Goal: Information Seeking & Learning: Learn about a topic

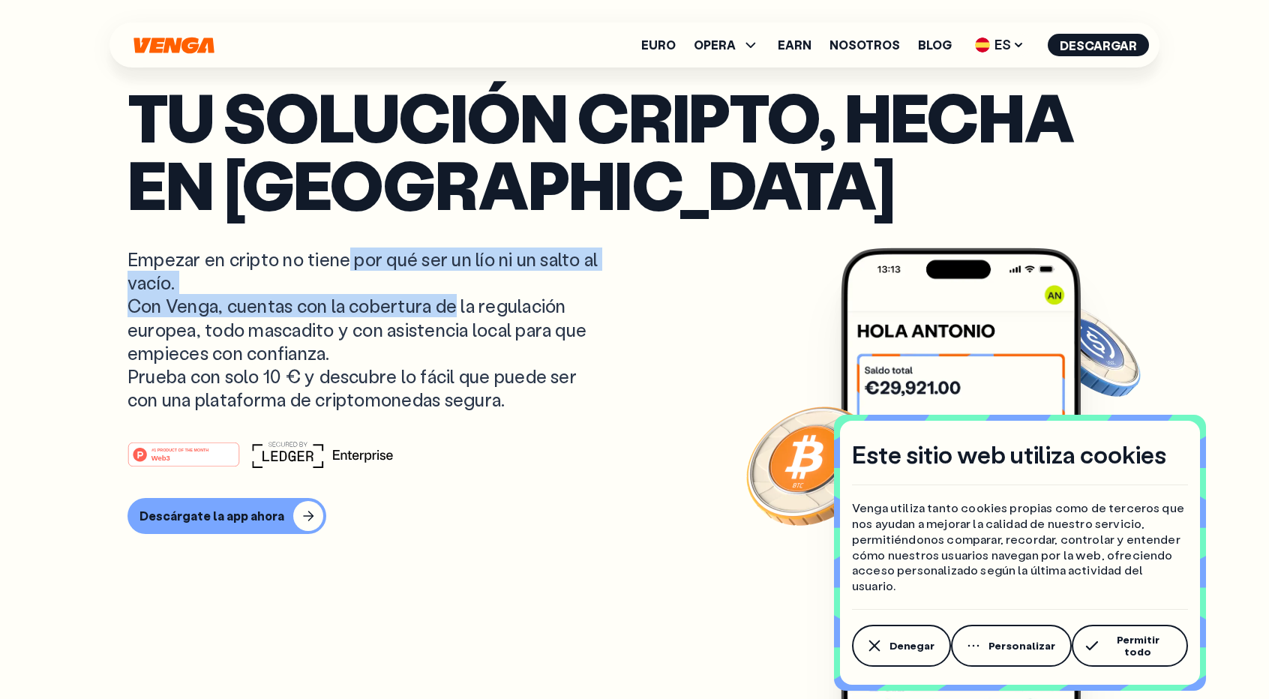
drag, startPoint x: 379, startPoint y: 275, endPoint x: 450, endPoint y: 299, distance: 74.4
click at [448, 298] on p "Empezar en cripto no tiene por qué ser un lío ni un salto al vacío. Con Venga, …" at bounding box center [364, 328] width 474 height 163
click at [450, 299] on p "Empezar en cripto no tiene por qué ser un lío ni un salto al vacío. Con Venga, …" at bounding box center [364, 328] width 474 height 163
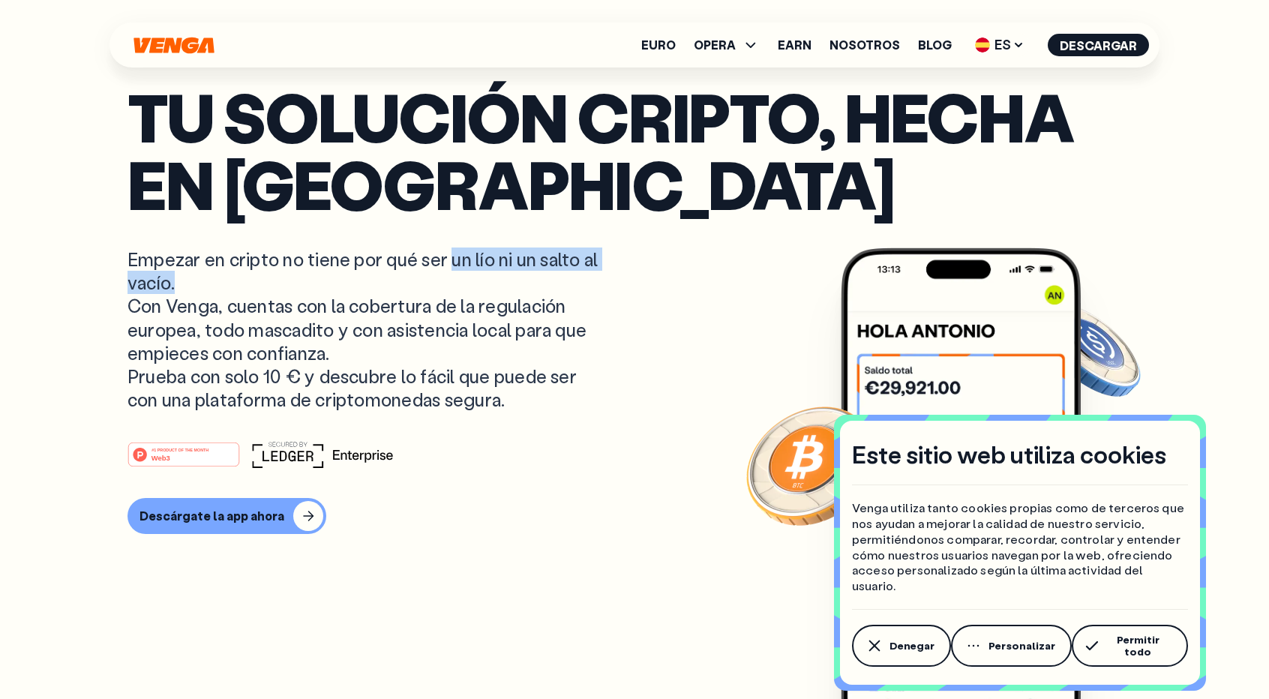
click at [485, 278] on p "Empezar en cripto no tiene por qué ser un lío ni un salto al vacío. Con Venga, …" at bounding box center [364, 328] width 474 height 163
click at [485, 280] on p "Empezar en cripto no tiene por qué ser un lío ni un salto al vacío. Con Venga, …" at bounding box center [364, 328] width 474 height 163
drag, startPoint x: 139, startPoint y: 304, endPoint x: 146, endPoint y: 311, distance: 10.1
click at [142, 310] on p "Empezar en cripto no tiene por qué ser un lío ni un salto al vacío. Con Venga, …" at bounding box center [364, 328] width 474 height 163
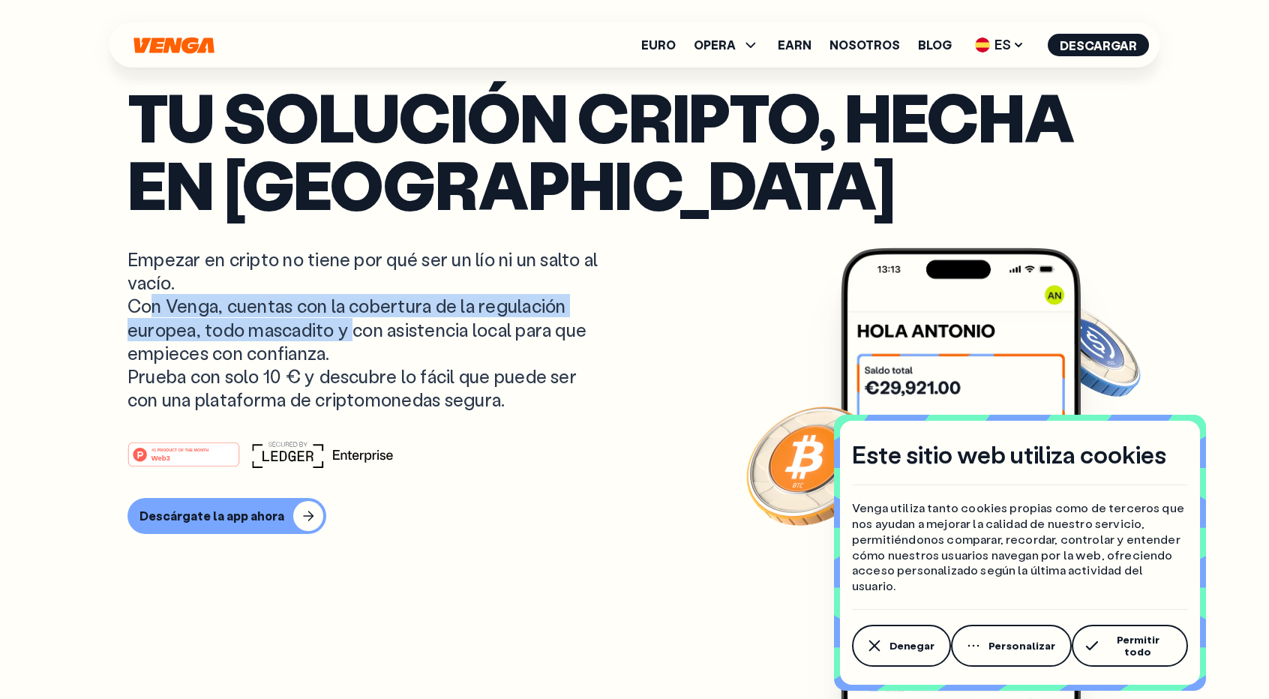
drag, startPoint x: 138, startPoint y: 314, endPoint x: 345, endPoint y: 336, distance: 208.1
click at [345, 334] on p "Empezar en cripto no tiene por qué ser un lío ni un salto al vacío. Con Venga, …" at bounding box center [364, 328] width 474 height 163
click at [345, 336] on p "Empezar en cripto no tiene por qué ser un lío ni un salto al vacío. Con Venga, …" at bounding box center [364, 328] width 474 height 163
drag, startPoint x: 314, startPoint y: 302, endPoint x: 445, endPoint y: 328, distance: 132.9
click at [445, 328] on p "Empezar en cripto no tiene por qué ser un lío ni un salto al vacío. Con Venga, …" at bounding box center [364, 328] width 474 height 163
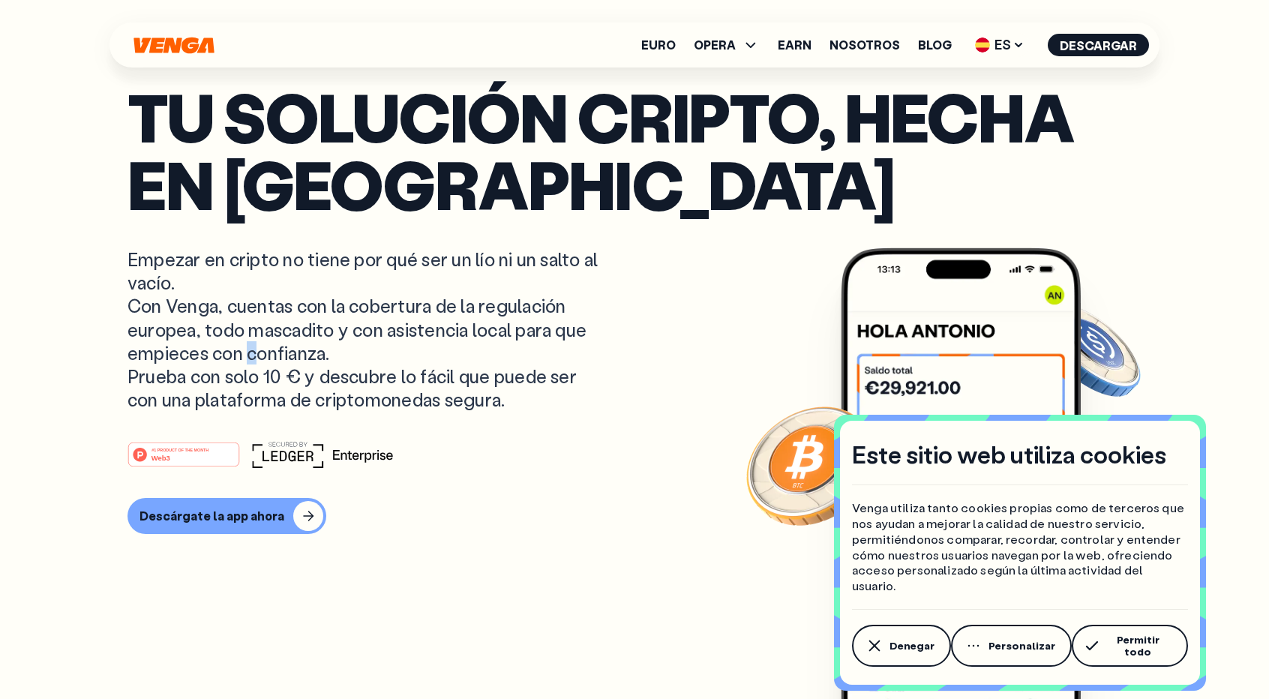
click at [246, 355] on p "Empezar en cripto no tiene por qué ser un lío ni un salto al vacío. Con Venga, …" at bounding box center [364, 328] width 474 height 163
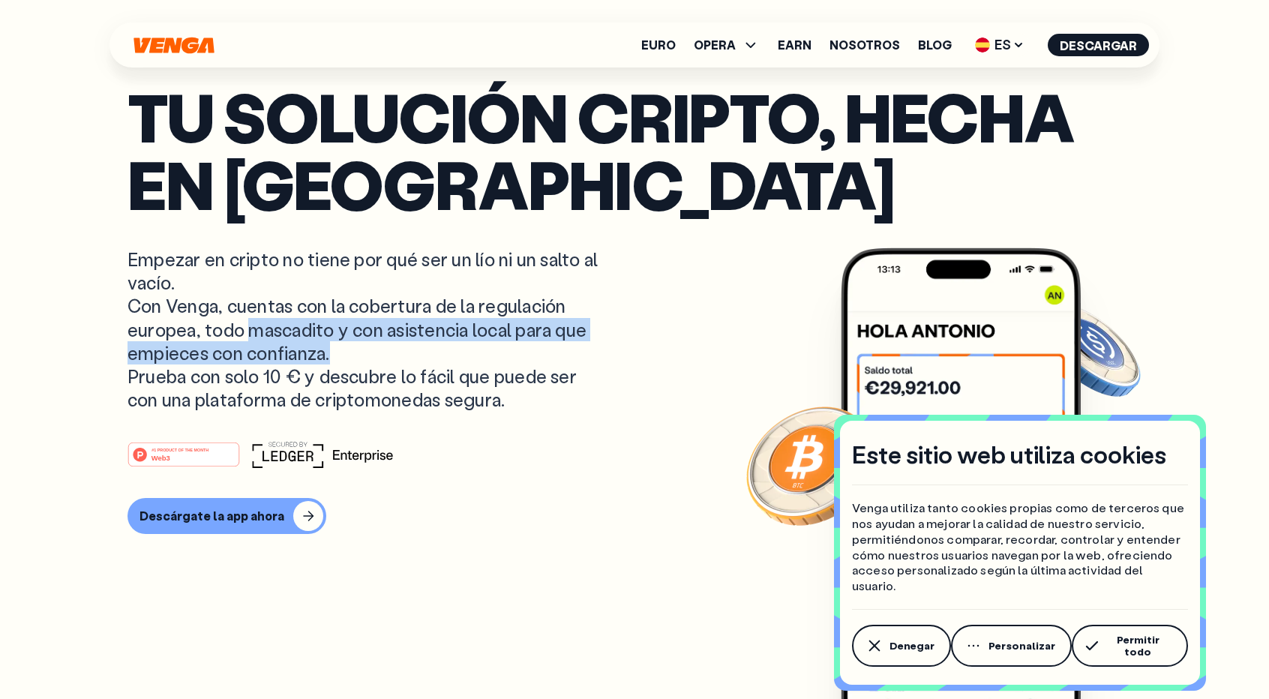
drag, startPoint x: 244, startPoint y: 329, endPoint x: 346, endPoint y: 353, distance: 104.7
click at [331, 353] on p "Empezar en cripto no tiene por qué ser un lío ni un salto al vacío. Con Venga, …" at bounding box center [364, 328] width 474 height 163
click at [353, 352] on p "Empezar en cripto no tiene por qué ser un lío ni un salto al vacío. Con Venga, …" at bounding box center [364, 328] width 474 height 163
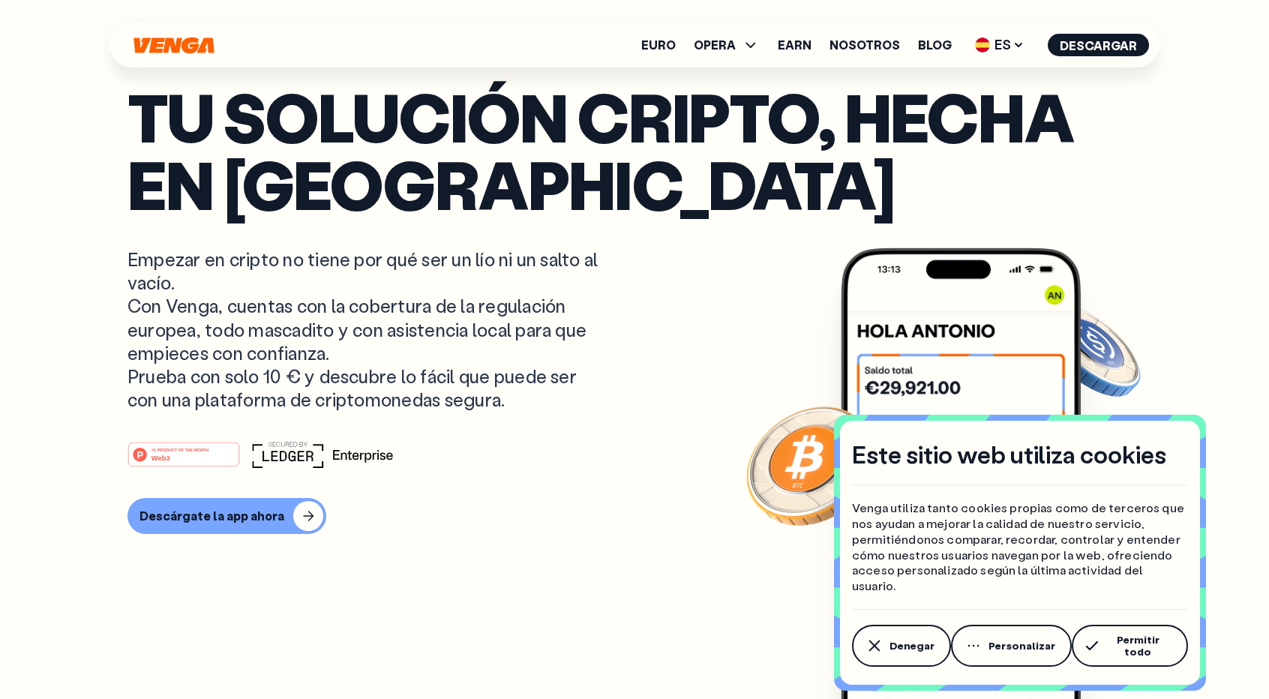
drag, startPoint x: 342, startPoint y: 329, endPoint x: 334, endPoint y: 346, distance: 18.8
click at [337, 346] on p "Empezar en cripto no tiene por qué ser un lío ni un salto al vacío. Con Venga, …" at bounding box center [364, 328] width 474 height 163
click at [343, 362] on p "Empezar en cripto no tiene por qué ser un lío ni un salto al vacío. Con Venga, …" at bounding box center [364, 328] width 474 height 163
drag, startPoint x: 306, startPoint y: 355, endPoint x: 235, endPoint y: 350, distance: 70.6
click at [237, 350] on p "Empezar en cripto no tiene por qué ser un lío ni un salto al vacío. Con Venga, …" at bounding box center [364, 328] width 474 height 163
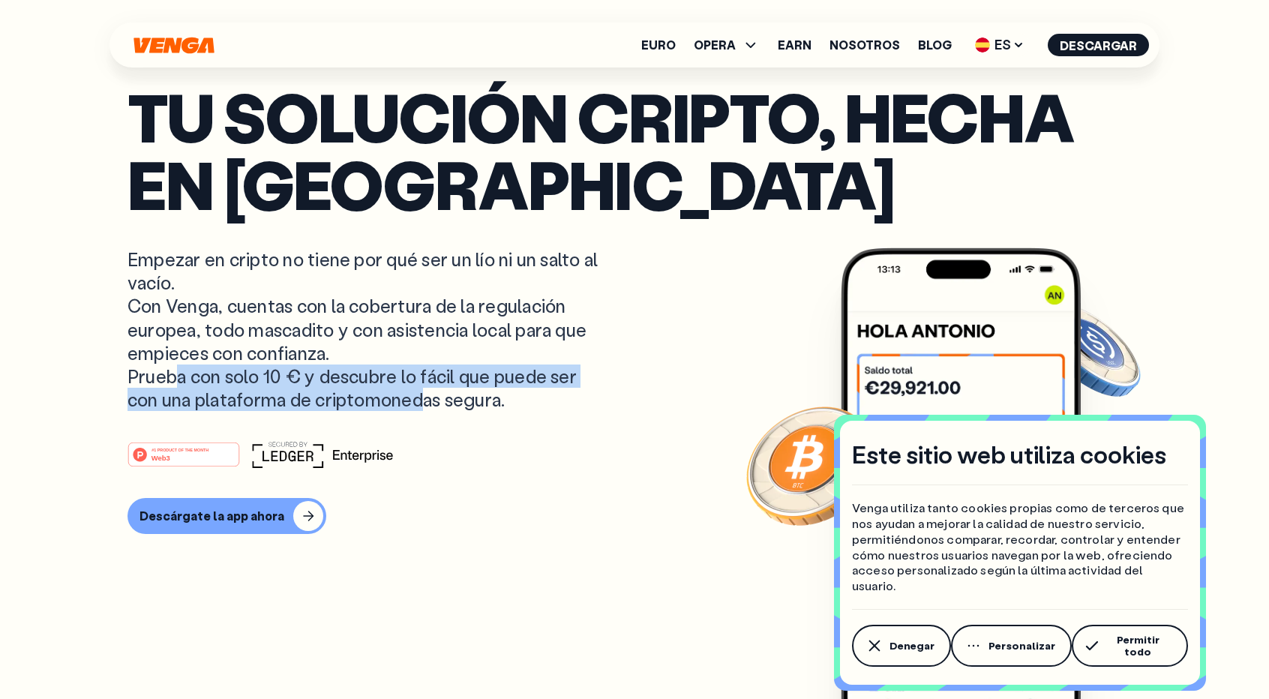
drag, startPoint x: 160, startPoint y: 375, endPoint x: 616, endPoint y: 400, distance: 456.5
click at [425, 400] on p "Empezar en cripto no tiene por qué ser un lío ni un salto al vacío. Con Venga, …" at bounding box center [364, 328] width 474 height 163
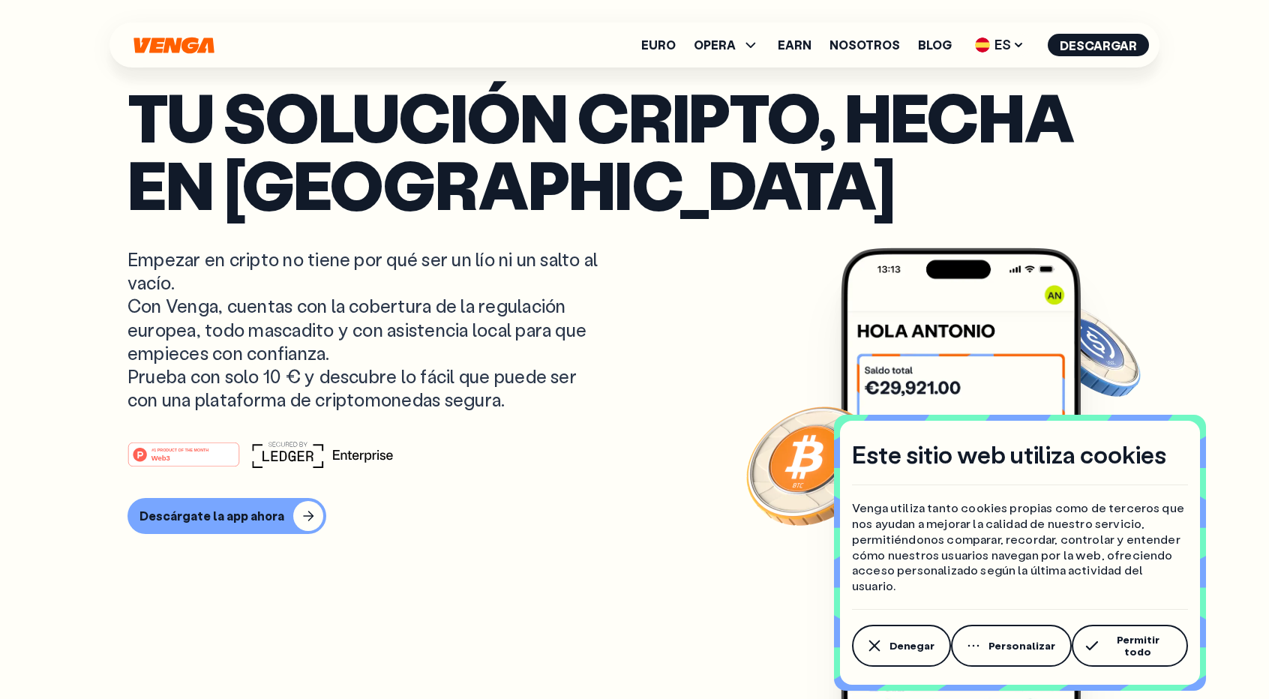
click at [655, 400] on article "Tu solución cripto, hecha en [GEOGRAPHIC_DATA] Empezar en cripto no tiene por q…" at bounding box center [634, 379] width 1014 height 594
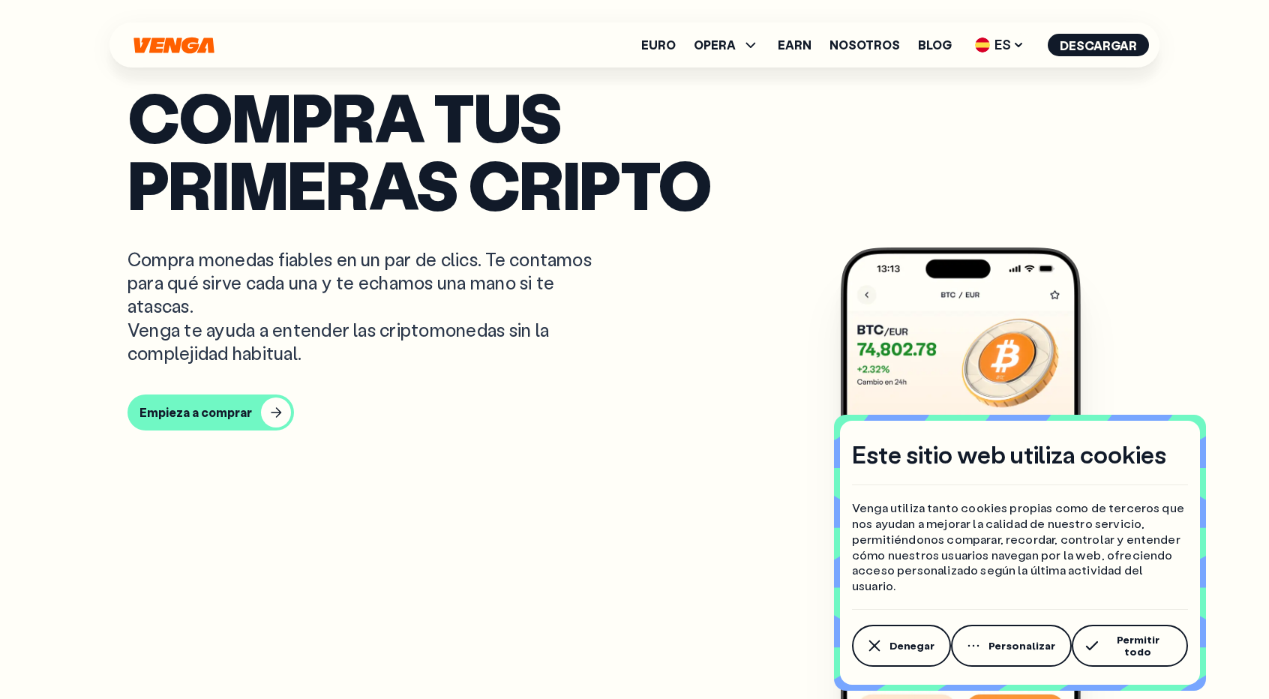
click at [1153, 637] on button "Permitir todo" at bounding box center [1129, 646] width 116 height 42
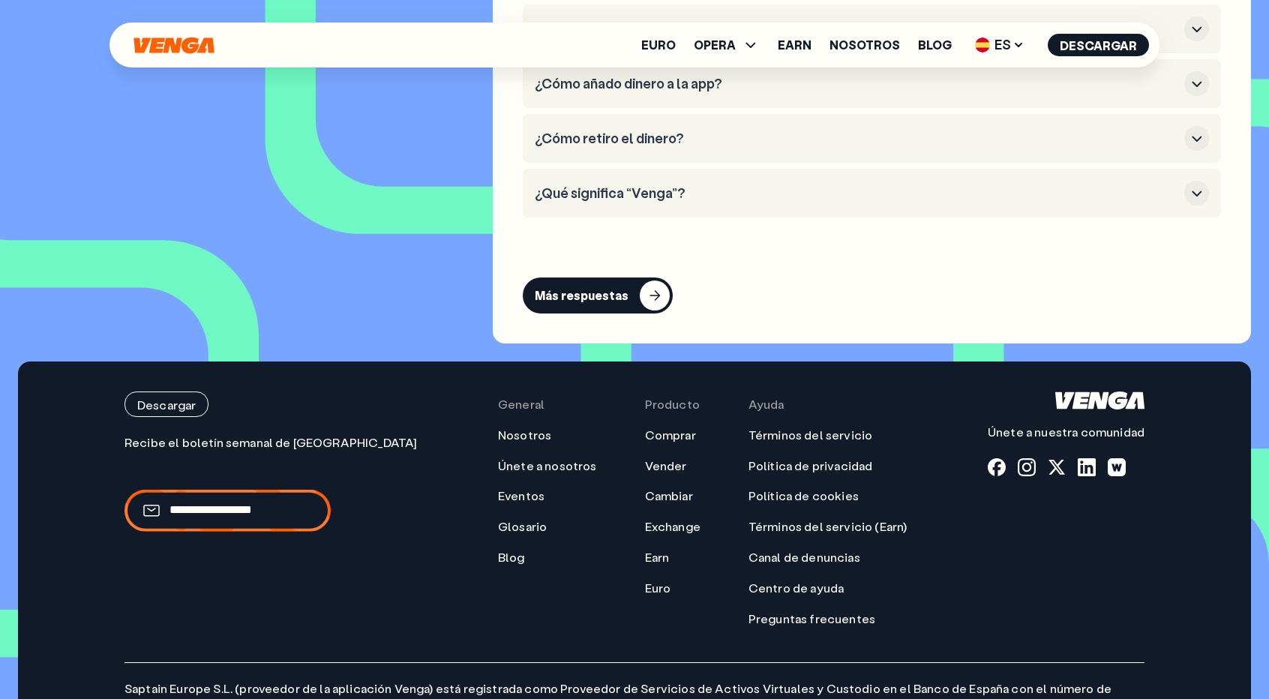
scroll to position [7242, 0]
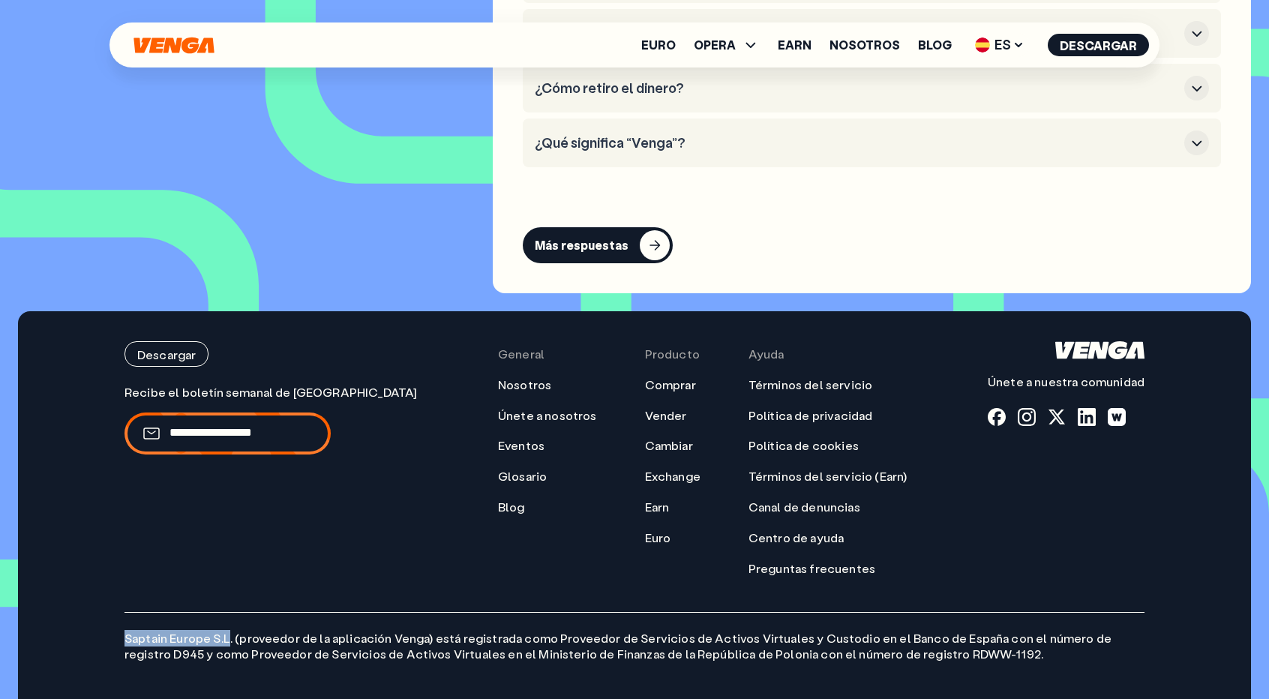
drag, startPoint x: 211, startPoint y: 613, endPoint x: 123, endPoint y: 612, distance: 88.5
click at [113, 613] on div "Descargar Únete a nuestra comunidad General Nosotros Únete a nosotros Eventos G…" at bounding box center [634, 511] width 1080 height 400
